Goal: Information Seeking & Learning: Understand process/instructions

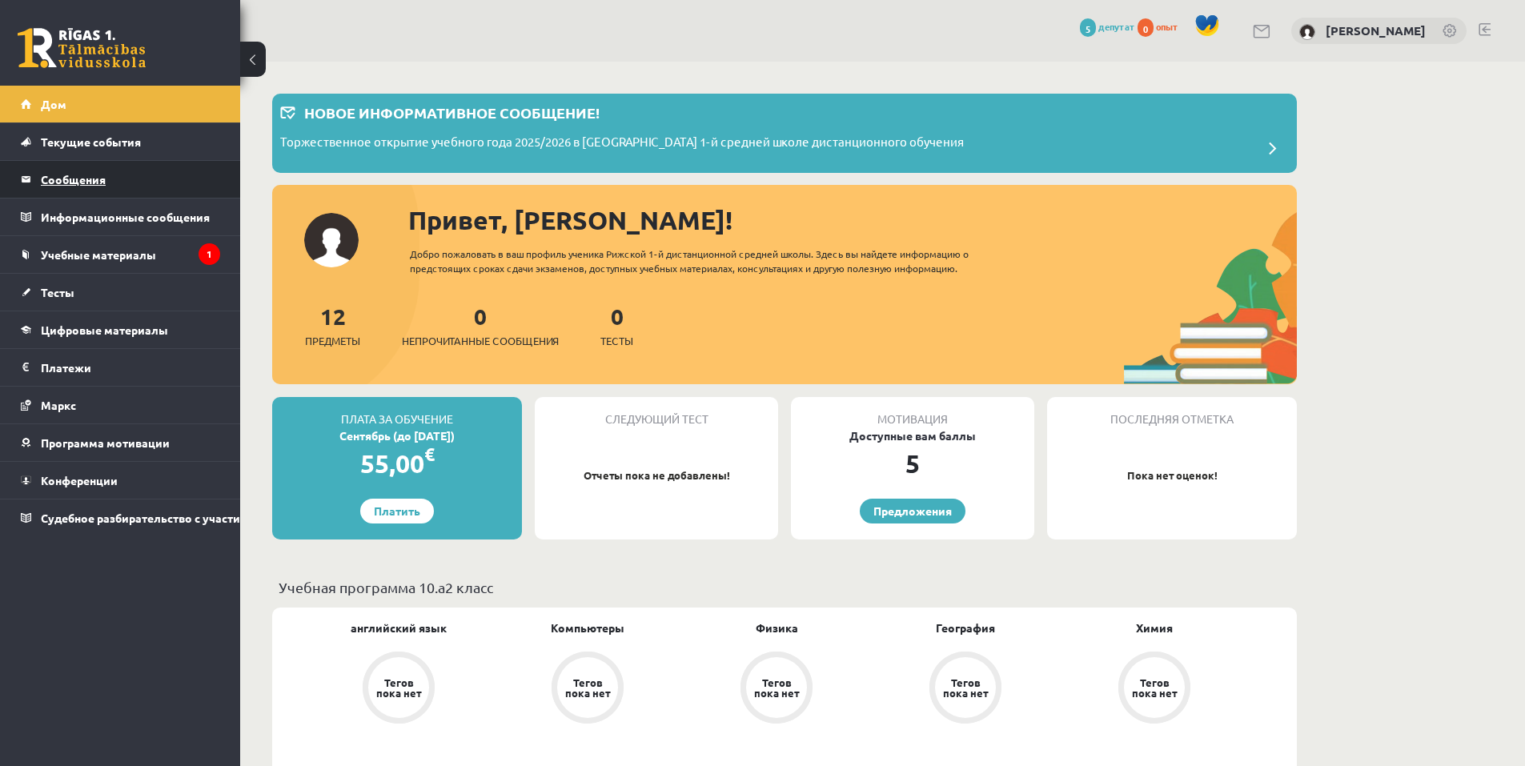
click at [74, 178] on font "Сообщения" at bounding box center [73, 179] width 65 height 14
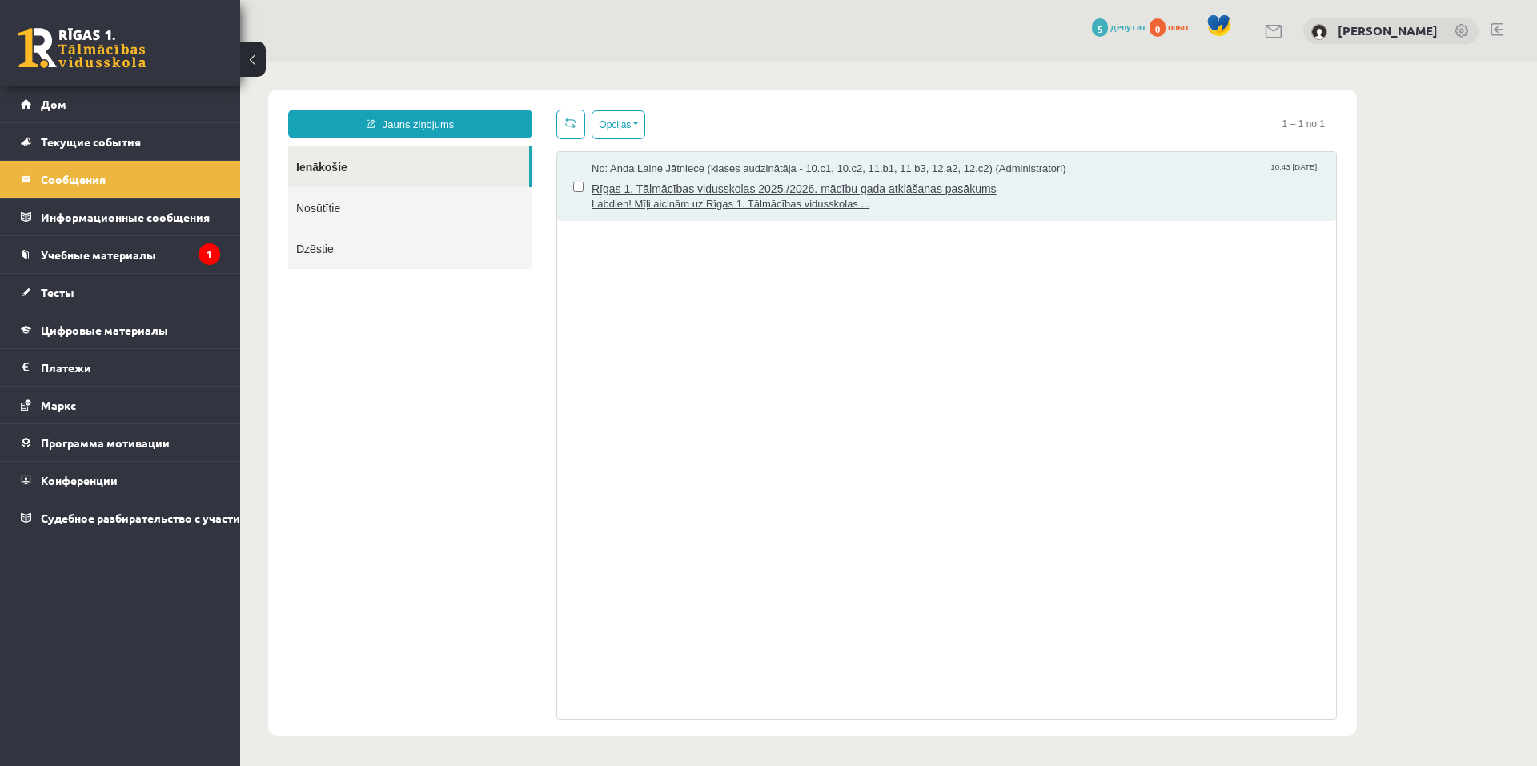
click at [746, 193] on span "Rīgas 1. Tālmācības vidusskolas 2025./2026. mācību gada atklāšanas pasākums" at bounding box center [956, 187] width 728 height 20
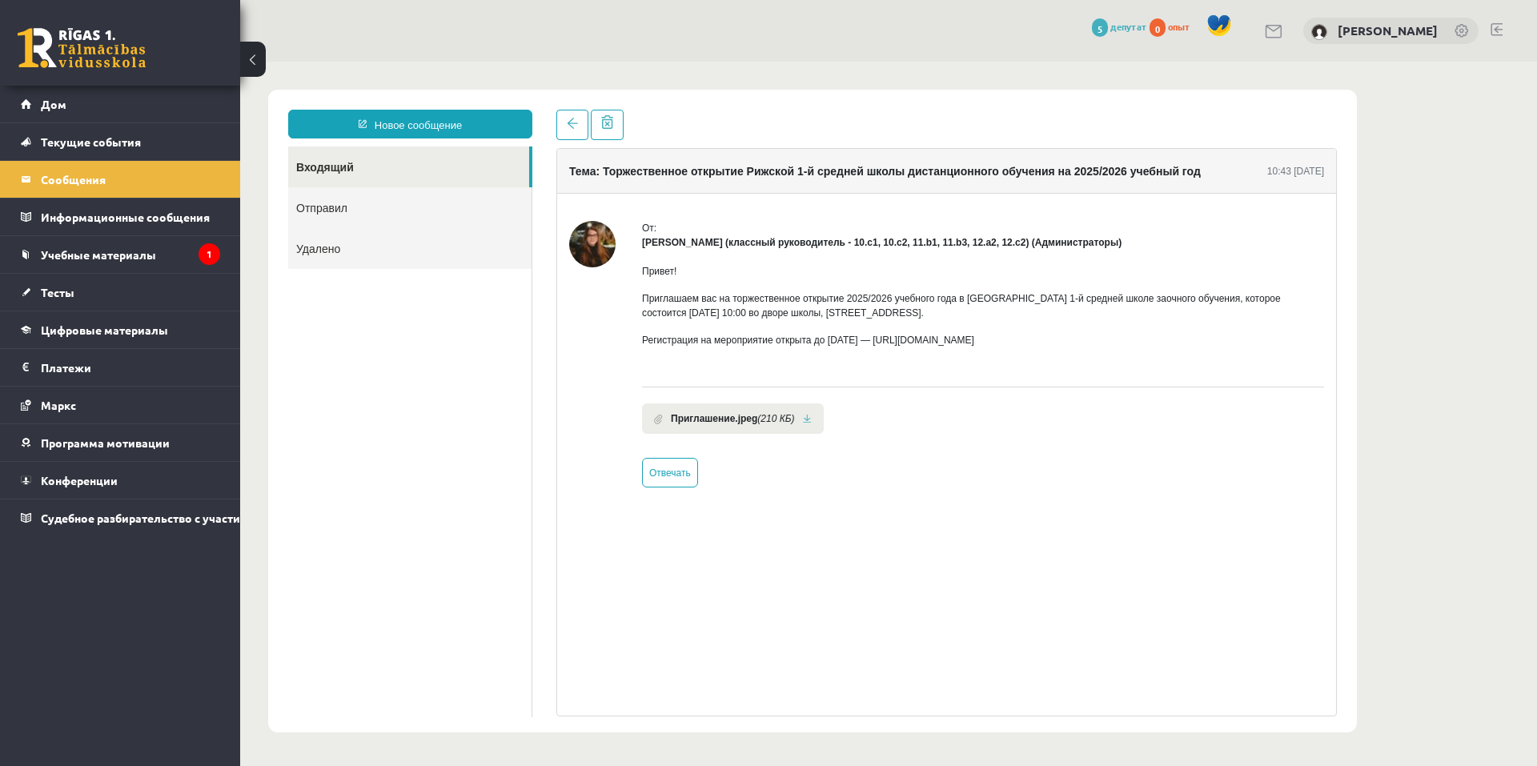
click at [958, 347] on p "Регистрация на мероприятие открыта до [DATE] — [URL][DOMAIN_NAME]" at bounding box center [983, 340] width 682 height 14
click at [953, 343] on font "Регистрация на мероприятие открыта до [DATE] — [URL][DOMAIN_NAME]" at bounding box center [808, 340] width 332 height 11
drag, startPoint x: 1053, startPoint y: 346, endPoint x: 889, endPoint y: 339, distance: 163.4
click at [889, 339] on p "Регистрация на мероприятие открыта до [DATE] — [URL][DOMAIN_NAME]" at bounding box center [983, 340] width 682 height 14
copy font "[URL][DOMAIN_NAME]"
